Goal: Task Accomplishment & Management: Manage account settings

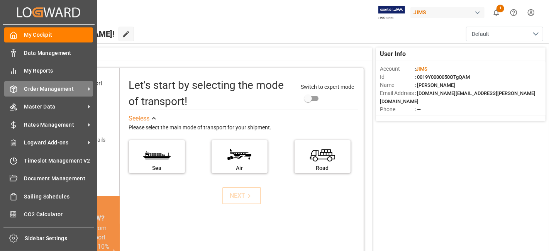
click at [46, 92] on span "Order Management" at bounding box center [54, 89] width 61 height 8
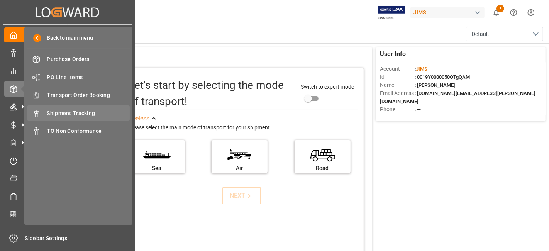
click at [86, 112] on span "Shipment Tracking" at bounding box center [88, 113] width 83 height 8
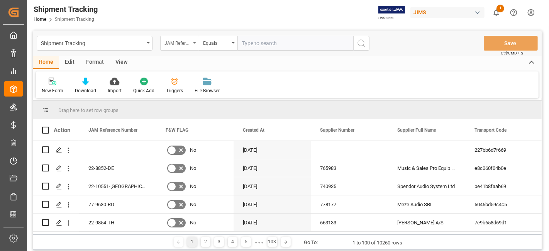
click at [193, 45] on div "JAM Reference Number" at bounding box center [179, 43] width 39 height 15
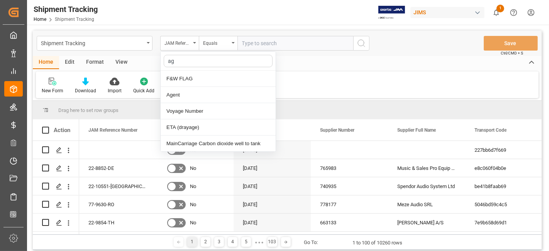
type input "age"
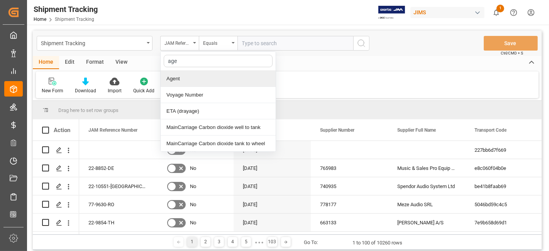
click at [183, 83] on div "Agent" at bounding box center [218, 79] width 115 height 16
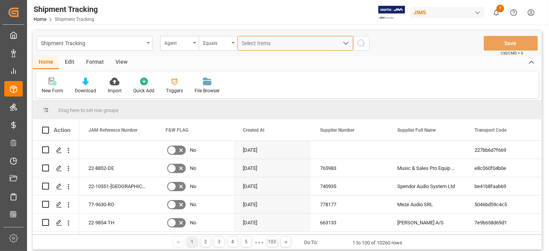
click at [261, 40] on span "Select Items" at bounding box center [258, 43] width 33 height 6
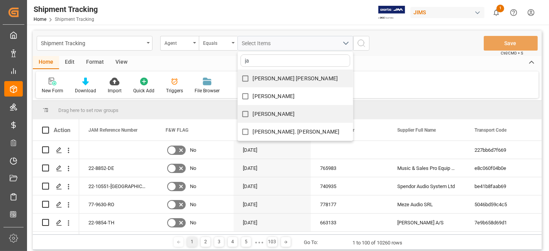
type input "ja"
click at [275, 108] on label "[PERSON_NAME]" at bounding box center [266, 114] width 57 height 15
click at [253, 108] on input "[PERSON_NAME]" at bounding box center [245, 114] width 15 height 15
checkbox input "true"
click at [363, 43] on icon "search button" at bounding box center [361, 43] width 9 height 9
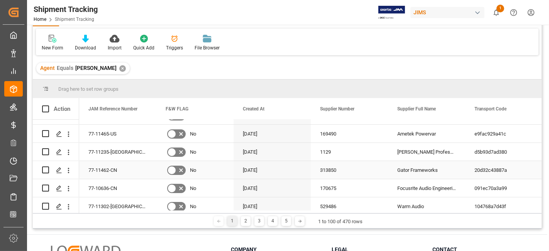
scroll to position [129, 0]
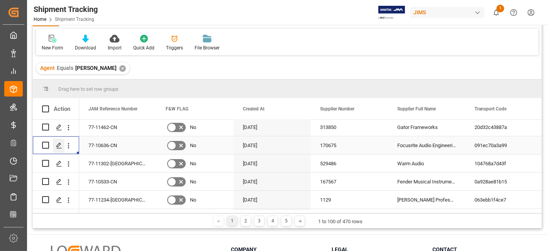
click at [62, 146] on div "Press SPACE to select this row." at bounding box center [59, 146] width 12 height 14
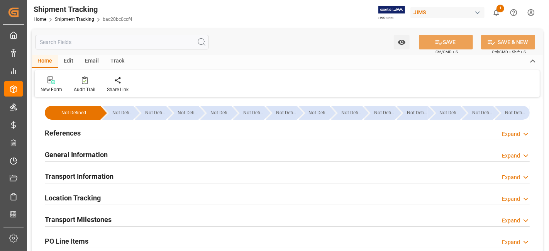
type input "[DATE]"
click at [175, 134] on div "References Expand" at bounding box center [287, 132] width 485 height 15
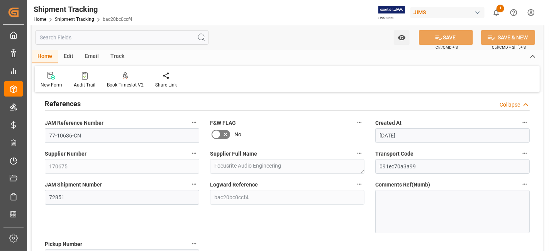
scroll to position [43, 0]
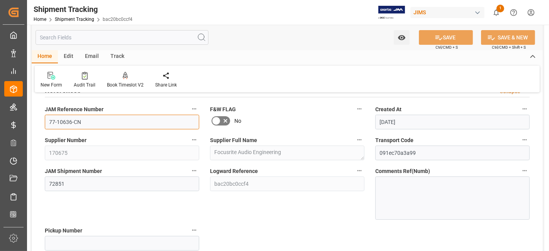
drag, startPoint x: 104, startPoint y: 119, endPoint x: 33, endPoint y: 122, distance: 71.5
click at [40, 119] on div "JAM Reference Number 77-10636-CN" at bounding box center [121, 116] width 165 height 31
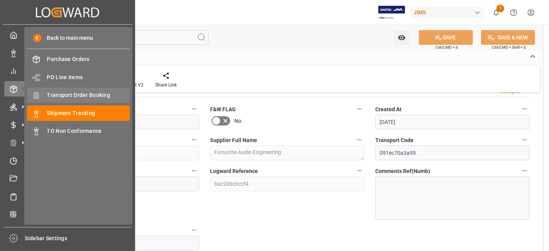
click at [93, 92] on span "Transport Order Booking" at bounding box center [88, 95] width 83 height 8
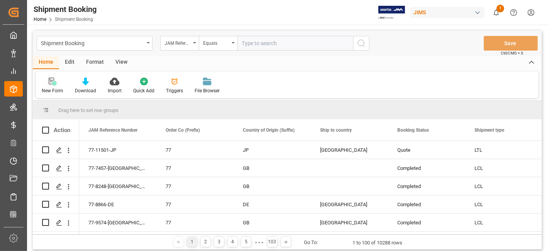
click at [52, 83] on icon at bounding box center [54, 83] width 4 height 4
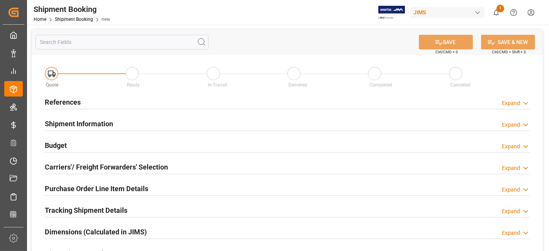
click at [87, 100] on div "References Expand" at bounding box center [287, 101] width 485 height 15
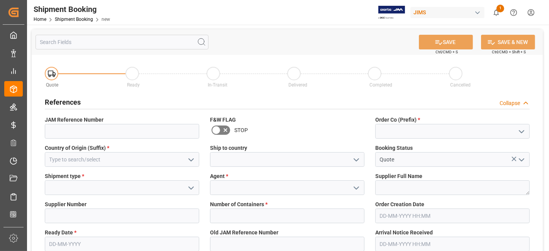
click at [526, 131] on button "open menu" at bounding box center [521, 131] width 12 height 12
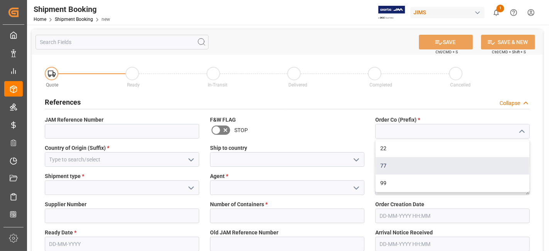
click at [464, 168] on div "77" at bounding box center [453, 165] width 154 height 17
type input "77"
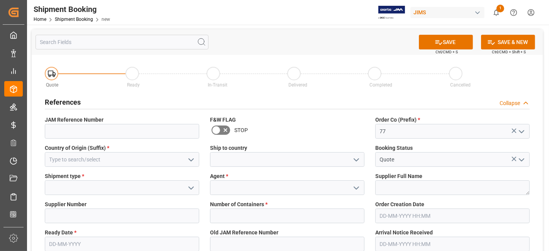
click at [188, 164] on icon "open menu" at bounding box center [190, 159] width 9 height 9
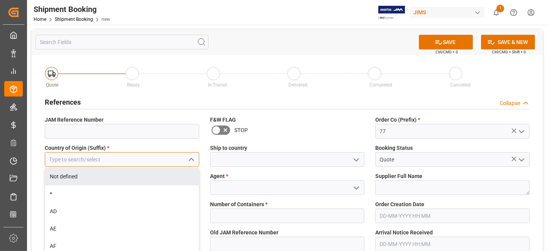
click at [156, 156] on input at bounding box center [122, 159] width 154 height 15
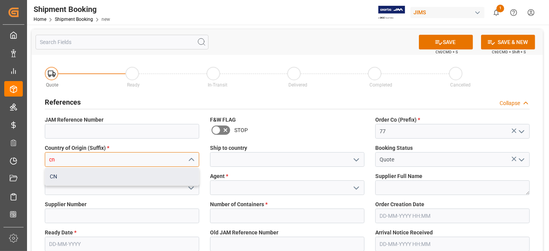
click at [147, 174] on div "CN" at bounding box center [122, 176] width 154 height 17
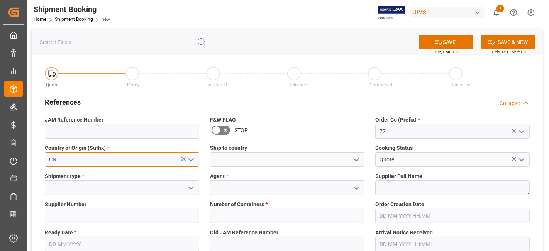
type input "CN"
click at [361, 159] on icon "open menu" at bounding box center [356, 159] width 9 height 9
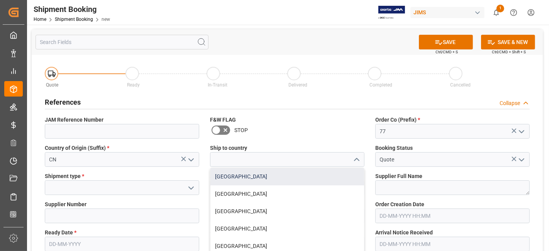
click at [330, 176] on div "[GEOGRAPHIC_DATA]" at bounding box center [287, 176] width 154 height 17
type input "[GEOGRAPHIC_DATA]"
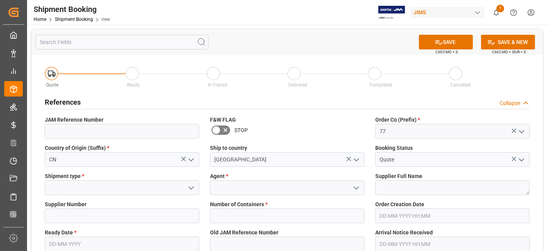
click at [193, 188] on icon "open menu" at bounding box center [190, 187] width 9 height 9
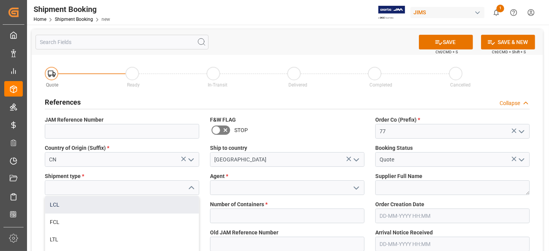
click at [156, 201] on div "LCL" at bounding box center [122, 204] width 154 height 17
type input "LCL"
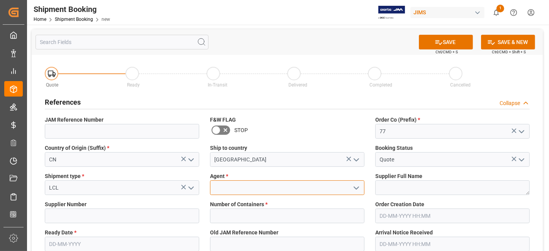
click at [280, 187] on input at bounding box center [287, 187] width 154 height 15
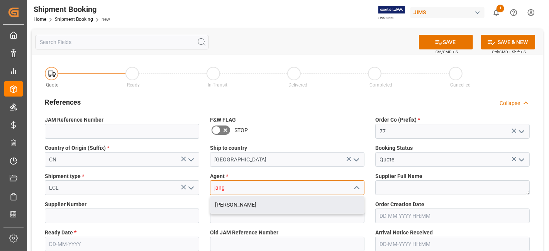
drag, startPoint x: 281, startPoint y: 202, endPoint x: 276, endPoint y: 202, distance: 4.6
click at [279, 202] on div "[PERSON_NAME]" at bounding box center [287, 204] width 154 height 17
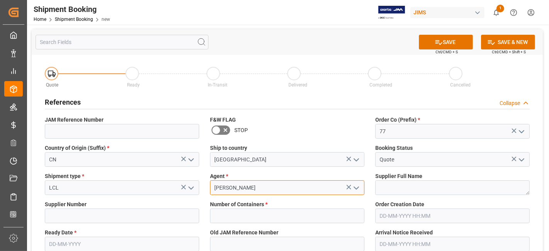
type input "[PERSON_NAME]"
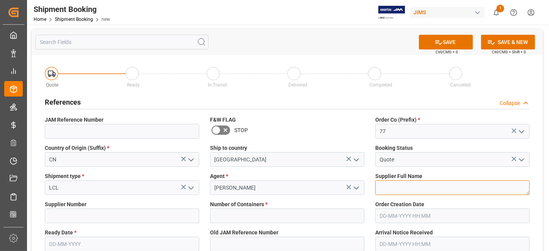
click at [384, 190] on textarea at bounding box center [452, 187] width 154 height 15
paste textarea "170675"
click at [434, 192] on textarea "170675," at bounding box center [452, 187] width 154 height 15
paste textarea "170452"
drag, startPoint x: 403, startPoint y: 181, endPoint x: 371, endPoint y: 181, distance: 32.4
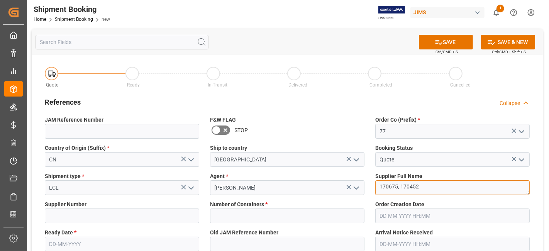
click at [371, 181] on div "Supplier Full Name 170675, 170452" at bounding box center [452, 183] width 165 height 28
type textarea "170675, 170452"
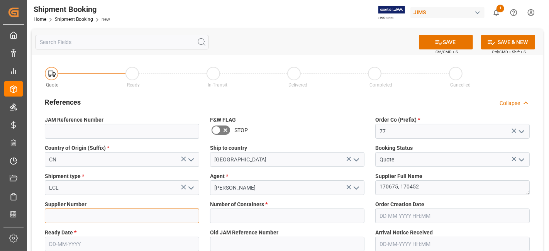
click at [98, 217] on input at bounding box center [122, 215] width 154 height 15
paste input "170675, 170452"
type input "170675, 170452"
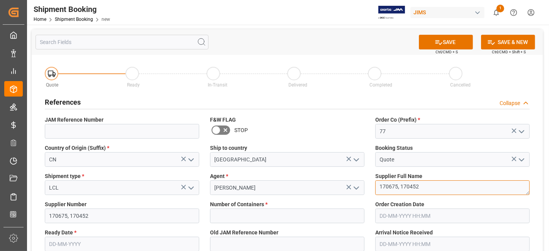
drag, startPoint x: 434, startPoint y: 188, endPoint x: 344, endPoint y: 188, distance: 90.3
click at [382, 189] on textarea "170675, 170452" at bounding box center [452, 187] width 154 height 15
paste textarea "Focusrite Audio Engineering"
drag, startPoint x: 451, startPoint y: 184, endPoint x: 455, endPoint y: 184, distance: 4.2
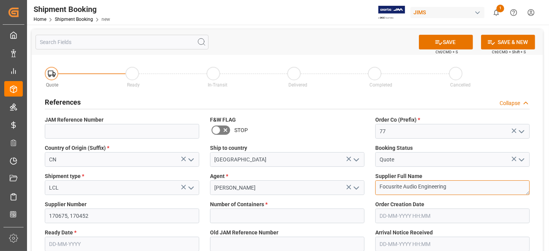
click at [451, 184] on textarea "Focusrite Audio Engineering" at bounding box center [452, 187] width 154 height 15
paste textarea "Focusrite (NVT)"
click at [448, 187] on textarea "Focusrite Audio Engineering,Focusrite (NVT)" at bounding box center [452, 187] width 154 height 15
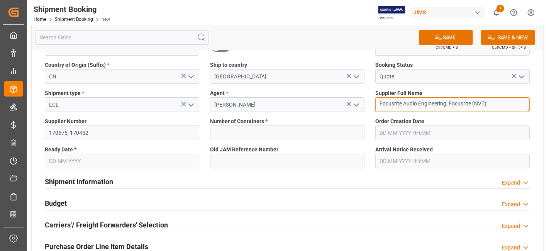
scroll to position [86, 0]
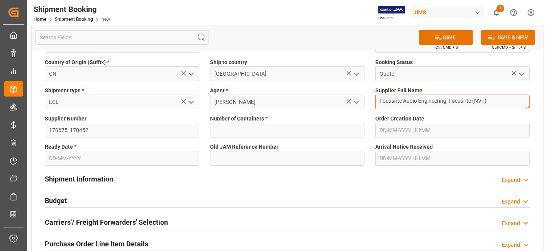
type textarea "Focusrite Audio Engineering, Focusrite (NVT)"
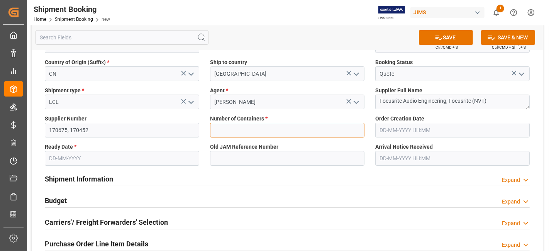
click at [252, 131] on input "text" at bounding box center [287, 130] width 154 height 15
type input "0"
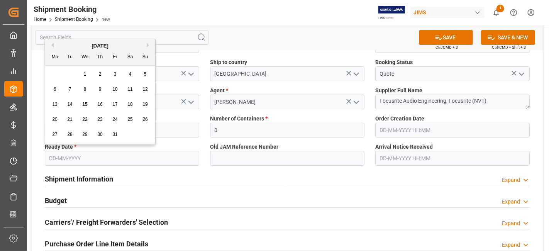
click at [147, 162] on input "text" at bounding box center [122, 158] width 154 height 15
click at [84, 103] on span "15" at bounding box center [84, 104] width 5 height 5
type input "[DATE]"
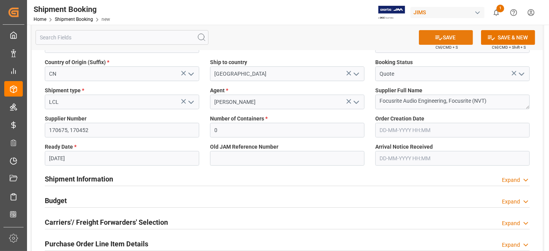
click at [438, 40] on icon at bounding box center [439, 38] width 8 height 8
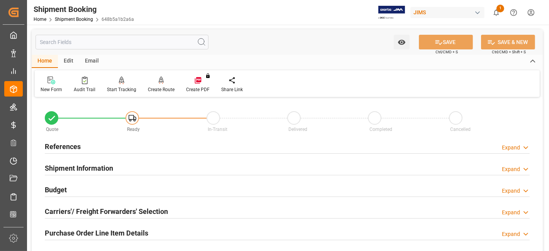
click at [73, 144] on h2 "References" at bounding box center [63, 146] width 36 height 10
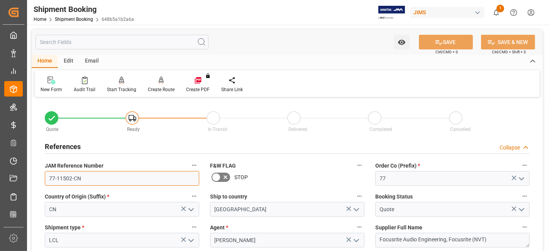
drag, startPoint x: 91, startPoint y: 180, endPoint x: 48, endPoint y: 180, distance: 43.2
click at [48, 180] on input "77-11502-CN" at bounding box center [122, 178] width 154 height 15
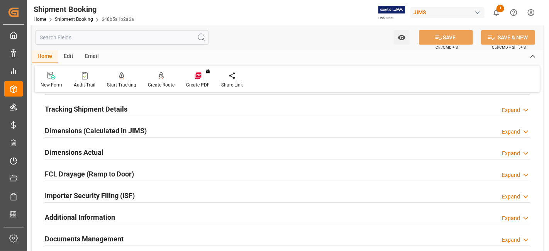
scroll to position [386, 0]
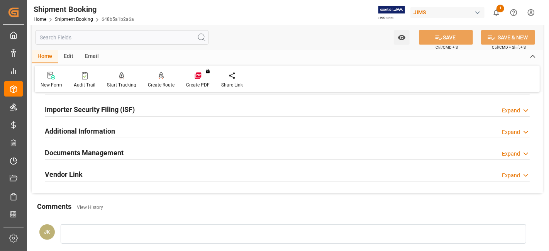
click at [129, 148] on div "Documents Management Expand" at bounding box center [287, 152] width 485 height 15
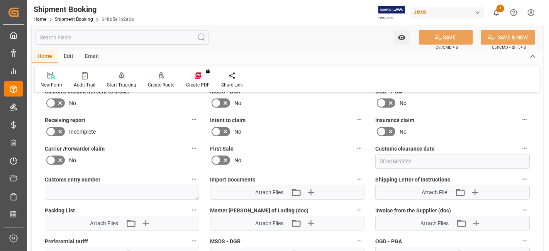
scroll to position [515, 0]
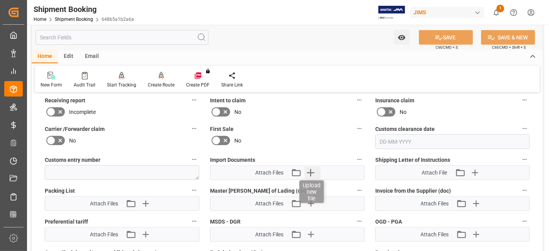
click at [311, 171] on icon "button" at bounding box center [310, 172] width 7 height 7
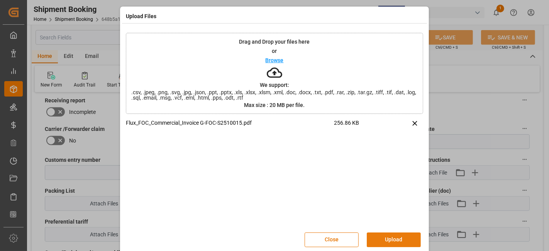
click at [391, 239] on button "Upload" at bounding box center [394, 239] width 54 height 15
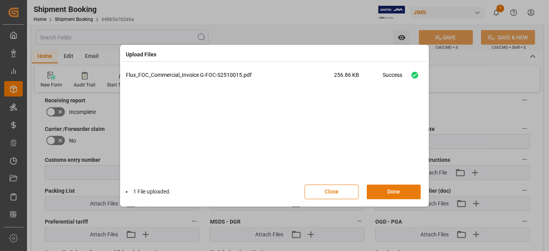
click at [403, 193] on button "Done" at bounding box center [394, 192] width 54 height 15
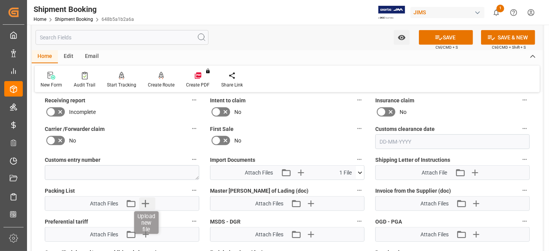
click at [150, 203] on icon "button" at bounding box center [145, 203] width 12 height 12
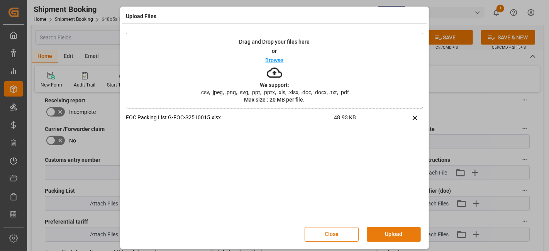
click at [394, 231] on button "Upload" at bounding box center [394, 234] width 54 height 15
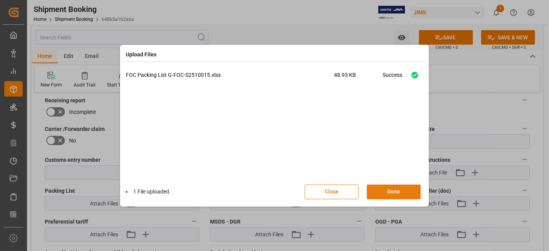
click at [393, 190] on button "Done" at bounding box center [394, 192] width 54 height 15
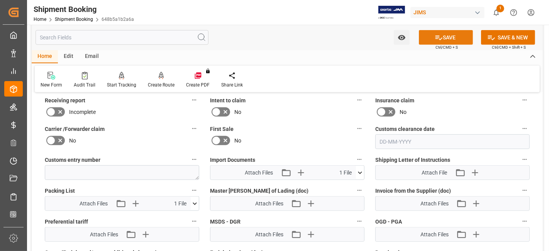
click at [435, 40] on icon at bounding box center [439, 38] width 8 height 8
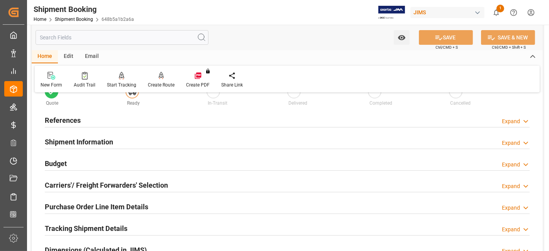
scroll to position [0, 0]
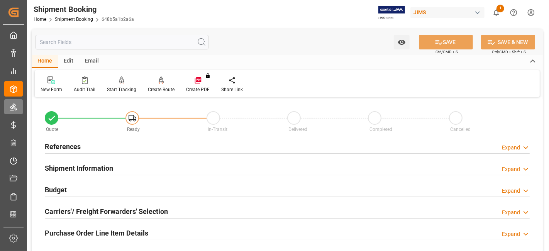
drag, startPoint x: 19, startPoint y: 106, endPoint x: 176, endPoint y: 16, distance: 181.7
click at [176, 16] on div "Shipment Booking Home Shipment Booking 648b5a1b2a6a JIMS 1 Notifications Only s…" at bounding box center [285, 12] width 527 height 25
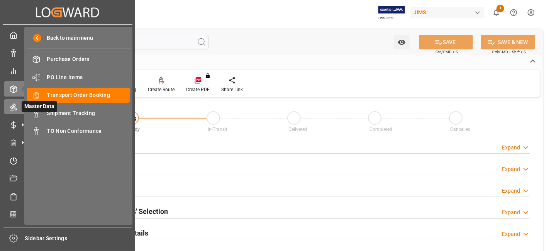
click at [17, 107] on icon at bounding box center [14, 107] width 8 height 8
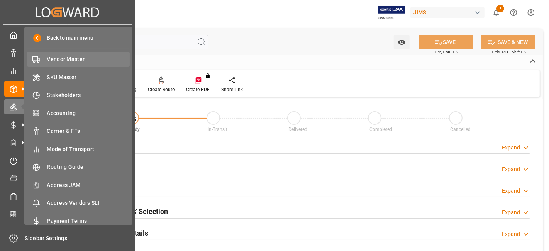
click at [73, 59] on span "Vendor Master" at bounding box center [88, 59] width 83 height 8
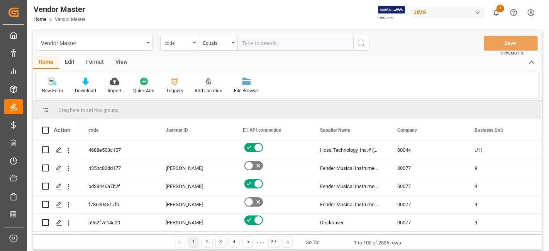
click at [194, 43] on icon "open menu" at bounding box center [194, 43] width 3 height 2
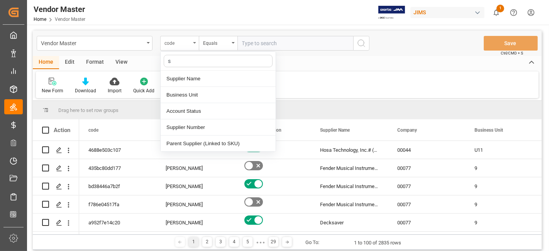
type input "su"
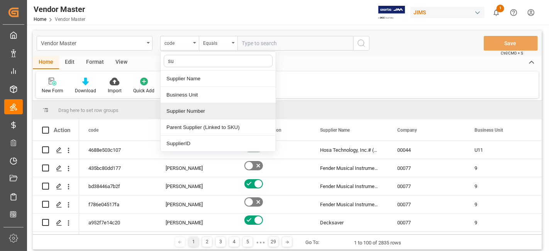
click at [201, 113] on div "Supplier Number" at bounding box center [218, 111] width 115 height 16
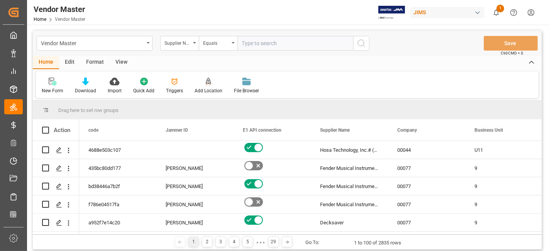
click at [263, 48] on input "text" at bounding box center [295, 43] width 116 height 15
paste input "167567"
type input "167567"
click at [362, 44] on icon "search button" at bounding box center [361, 43] width 9 height 9
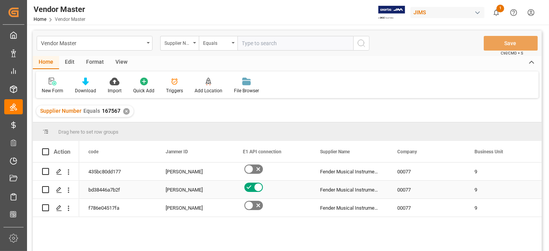
click at [174, 191] on div "[PERSON_NAME]" at bounding box center [195, 190] width 59 height 18
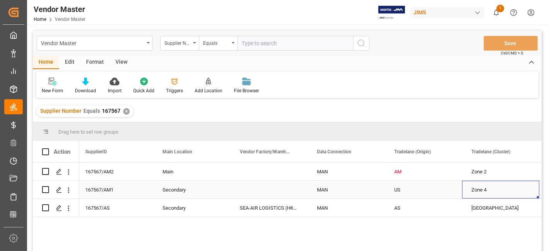
scroll to position [0, 1084]
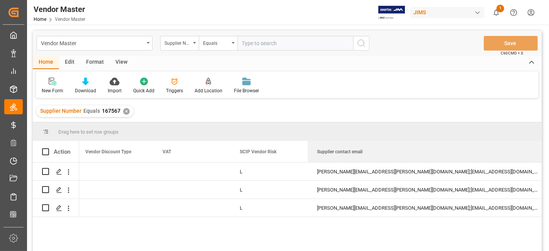
drag, startPoint x: 383, startPoint y: 151, endPoint x: 548, endPoint y: 152, distance: 165.2
click at [547, 152] on div "Vendor Master Home Vendor Master JIMS 1 Notifications Only show unread All Watc…" at bounding box center [287, 125] width 520 height 251
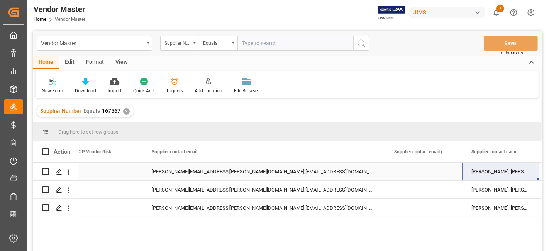
click at [496, 178] on div "Simone; Zoey; Katie; Cathy" at bounding box center [500, 172] width 77 height 18
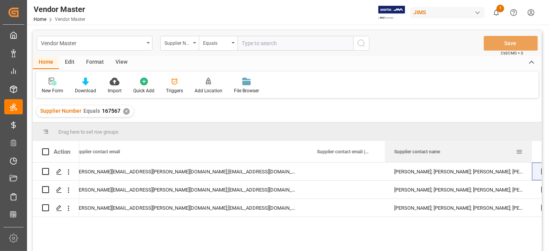
drag, startPoint x: 462, startPoint y: 151, endPoint x: 533, endPoint y: 151, distance: 71.4
click at [533, 151] on div at bounding box center [531, 151] width 3 height 21
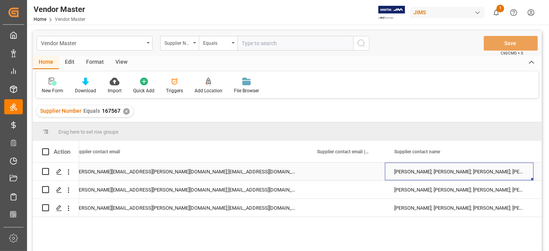
click at [444, 176] on div "Simone; Zoey; Katie; Cathy" at bounding box center [459, 172] width 149 height 18
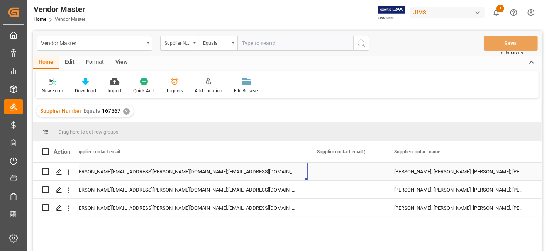
click at [225, 172] on div "simone.creswell@eriksonaudio.com;blivingston@fender.com; jmcandrew@fender.com; …" at bounding box center [186, 172] width 242 height 18
drag, startPoint x: 206, startPoint y: 195, endPoint x: 202, endPoint y: 208, distance: 13.4
click at [206, 195] on div "simone.creswell@eriksonaudio.com;blivingston@fender.com; jmcandrew@fender.com; …" at bounding box center [186, 190] width 242 height 18
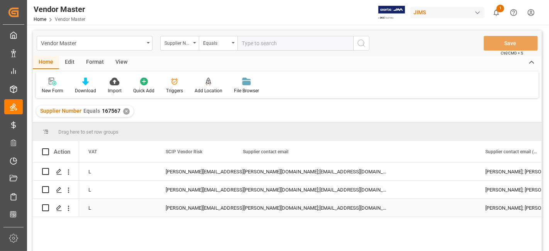
scroll to position [0, 3011]
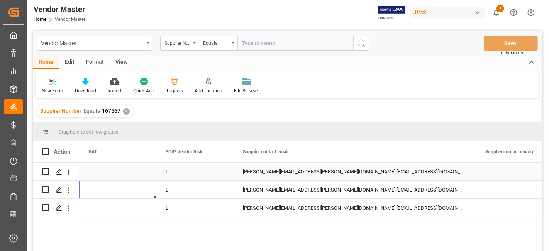
click at [286, 167] on div "simone.creswell@eriksonaudio.com;blivingston@fender.com; jmcandrew@fender.com; …" at bounding box center [355, 172] width 242 height 18
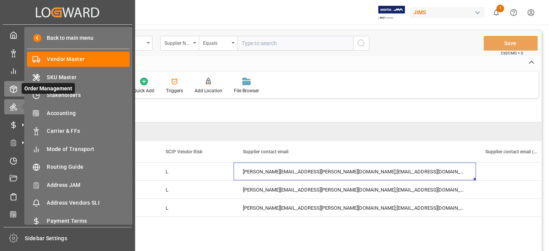
click at [16, 85] on icon at bounding box center [14, 89] width 8 height 8
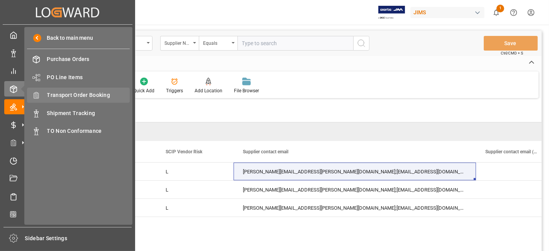
click at [87, 94] on span "Transport Order Booking" at bounding box center [88, 95] width 83 height 8
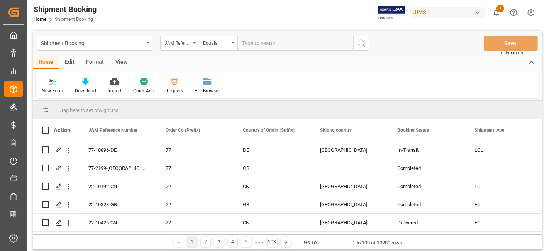
click at [249, 42] on input "text" at bounding box center [295, 43] width 116 height 15
paste input "77-11465-US"
type input "77-11465-US"
click at [360, 43] on icon "search button" at bounding box center [361, 43] width 9 height 9
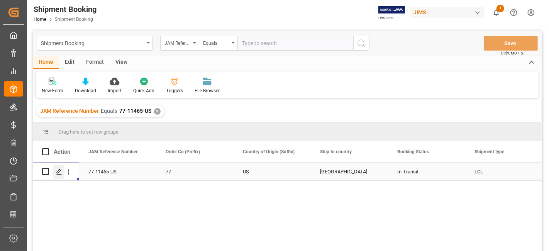
click at [61, 172] on icon "Press SPACE to select this row." at bounding box center [59, 172] width 6 height 6
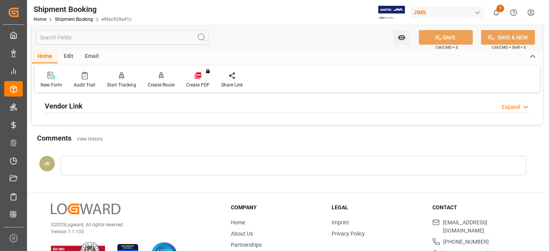
scroll to position [214, 0]
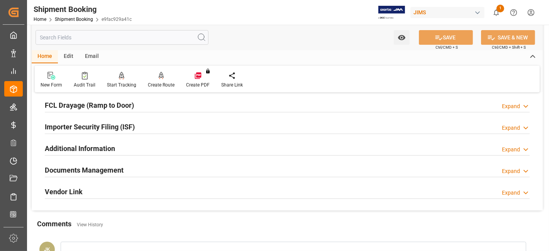
click at [137, 173] on div "Documents Management Expand" at bounding box center [287, 169] width 485 height 15
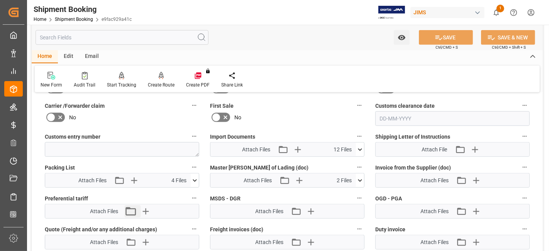
scroll to position [429, 0]
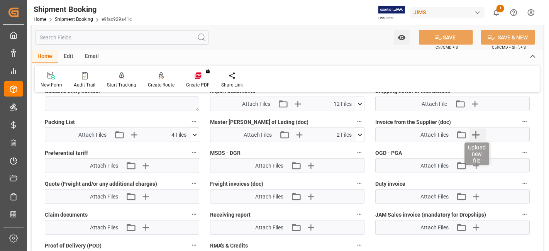
click at [474, 132] on icon "button" at bounding box center [475, 134] width 7 height 7
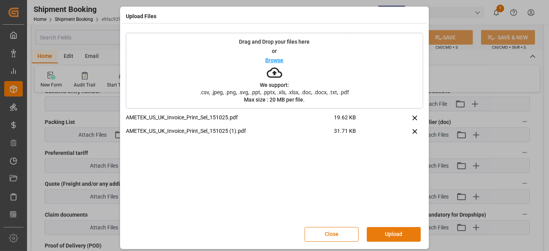
click at [382, 233] on button "Upload" at bounding box center [394, 234] width 54 height 15
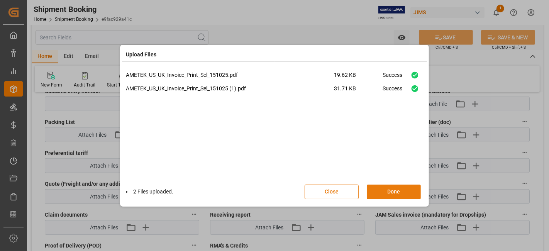
click at [390, 190] on button "Done" at bounding box center [394, 192] width 54 height 15
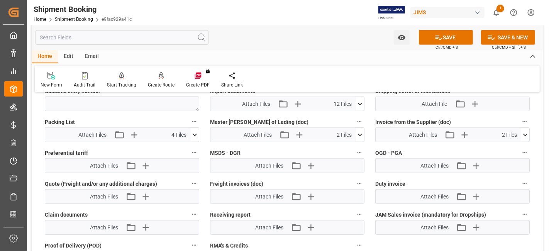
click at [431, 37] on button "SAVE" at bounding box center [446, 37] width 54 height 15
